Goal: Task Accomplishment & Management: Use online tool/utility

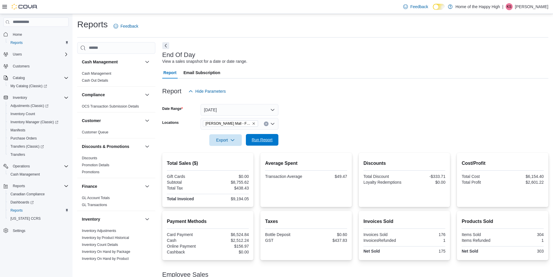
click at [270, 139] on span "Run Report" at bounding box center [262, 140] width 21 height 6
